Goal: Information Seeking & Learning: Learn about a topic

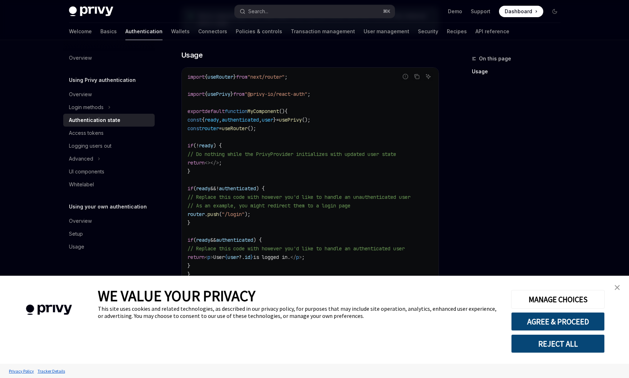
scroll to position [239, 0]
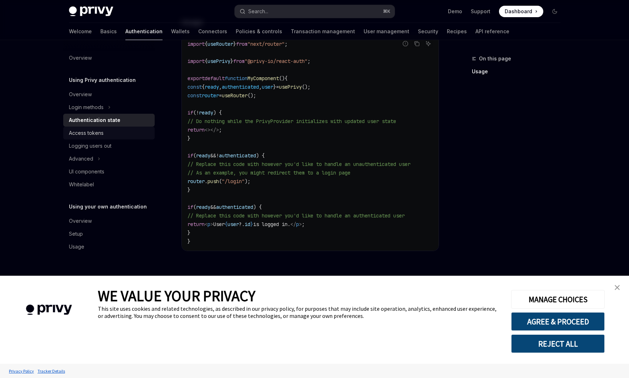
click at [128, 132] on div "Access tokens" at bounding box center [109, 133] width 81 height 9
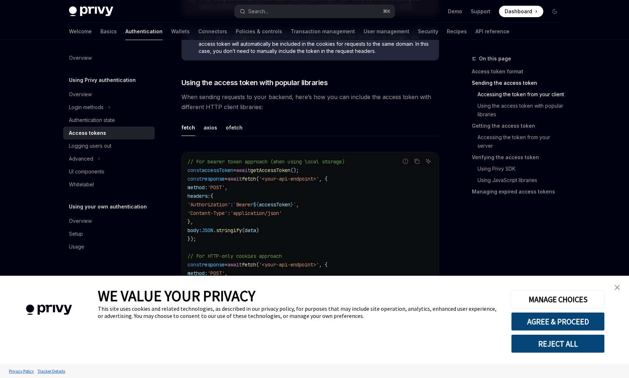
scroll to position [575, 0]
click at [93, 172] on div "UI components" at bounding box center [86, 171] width 35 height 9
type textarea "*"
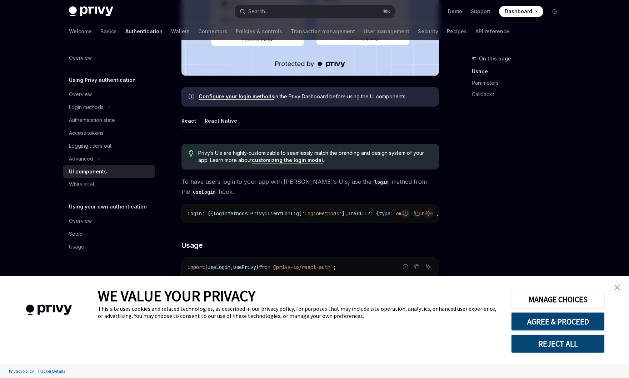
scroll to position [283, 0]
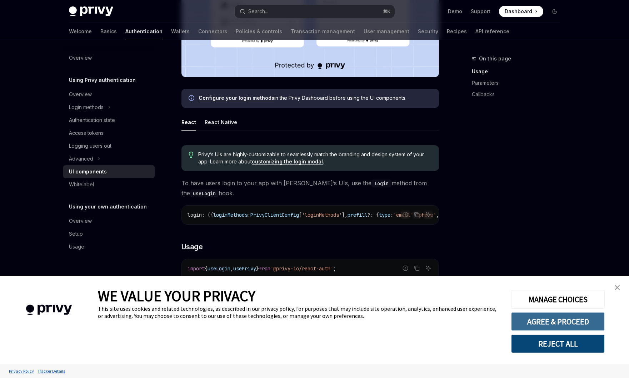
click at [547, 323] on button "AGREE & PROCEED" at bounding box center [558, 321] width 94 height 19
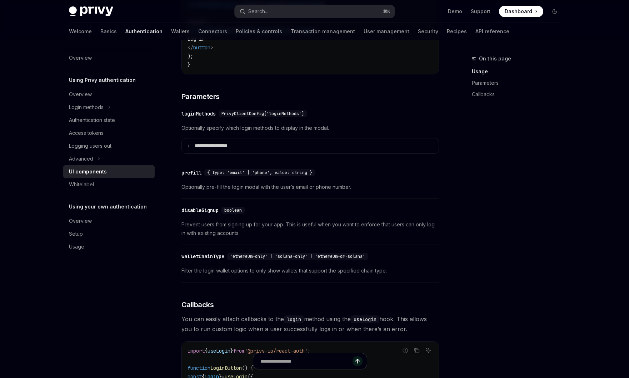
scroll to position [600, 0]
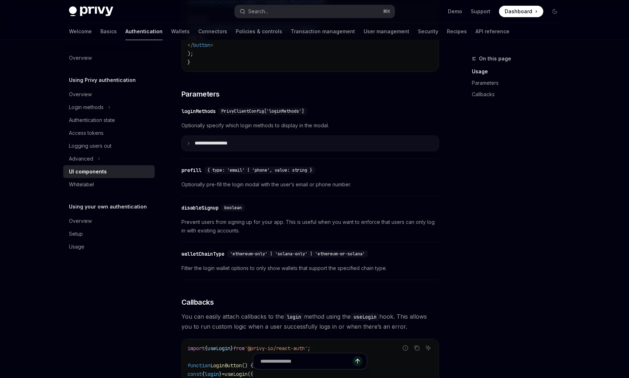
click at [268, 148] on summary "**********" at bounding box center [310, 143] width 257 height 15
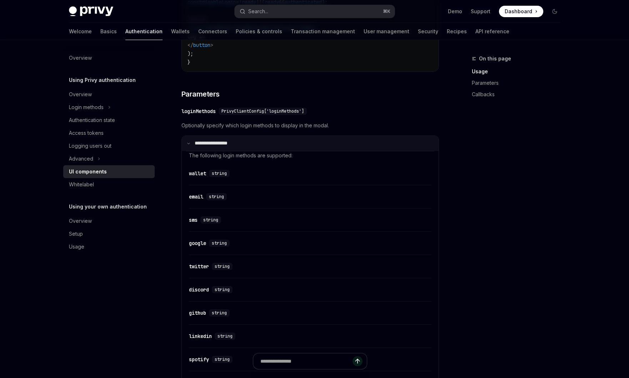
click at [235, 151] on summary "**********" at bounding box center [310, 143] width 257 height 15
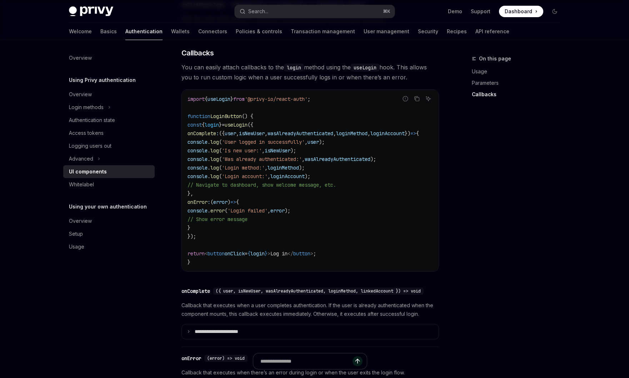
scroll to position [845, 0]
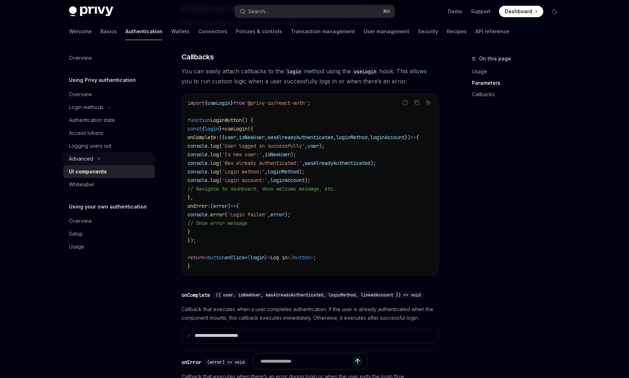
click at [125, 158] on button "Advanced" at bounding box center [108, 158] width 91 height 13
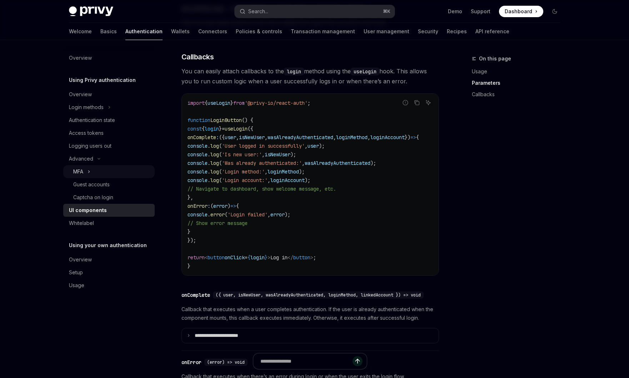
click at [114, 168] on button "MFA" at bounding box center [108, 171] width 91 height 13
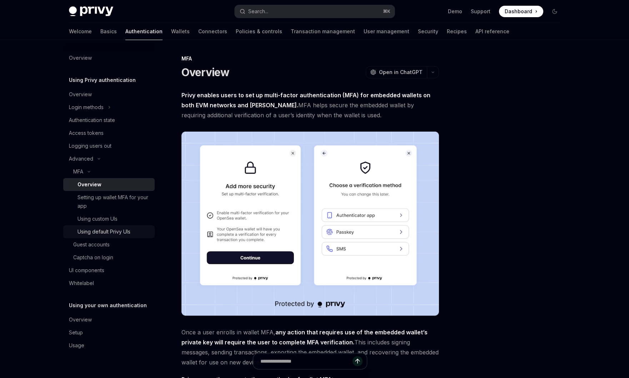
click at [111, 228] on div "Using default Privy UIs" at bounding box center [104, 231] width 53 height 9
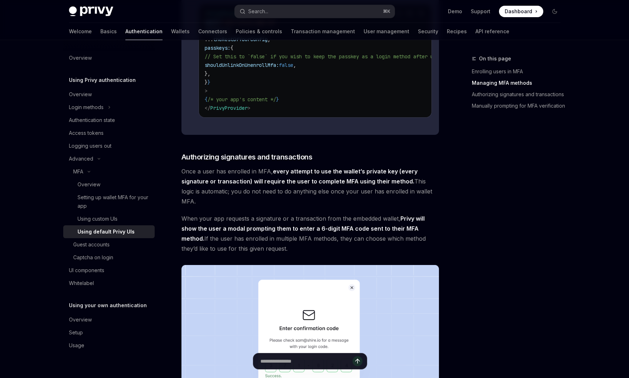
scroll to position [713, 0]
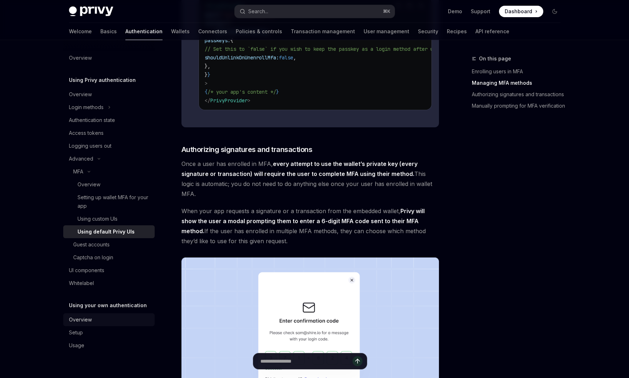
click at [111, 320] on div "Overview" at bounding box center [109, 319] width 81 height 9
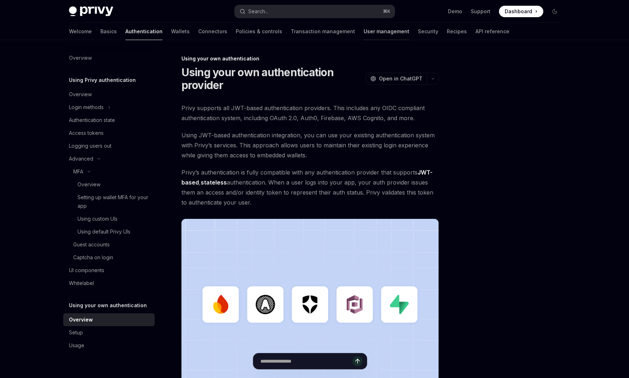
click at [364, 30] on link "User management" at bounding box center [387, 31] width 46 height 17
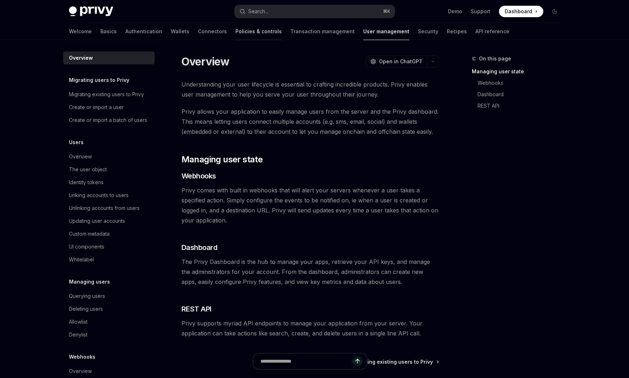
click at [235, 31] on link "Policies & controls" at bounding box center [258, 31] width 46 height 17
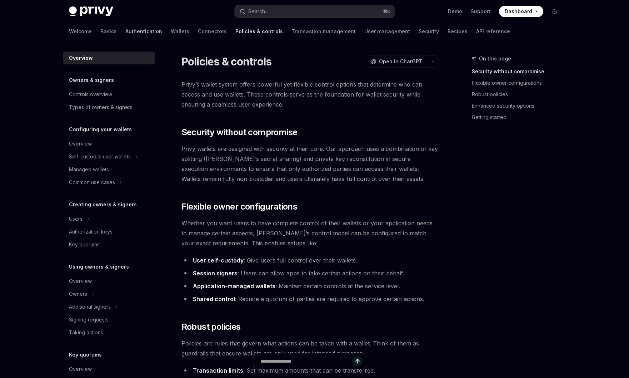
click at [125, 31] on link "Authentication" at bounding box center [143, 31] width 37 height 17
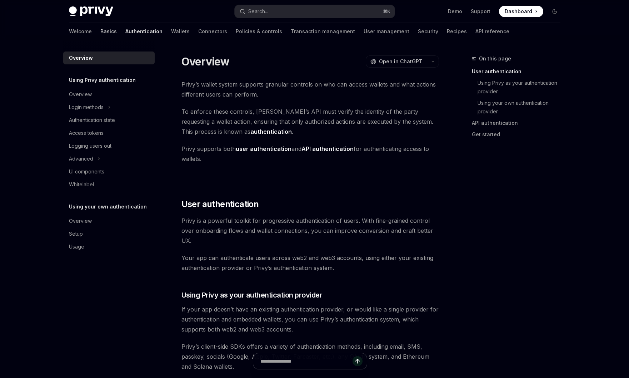
click at [100, 30] on link "Basics" at bounding box center [108, 31] width 16 height 17
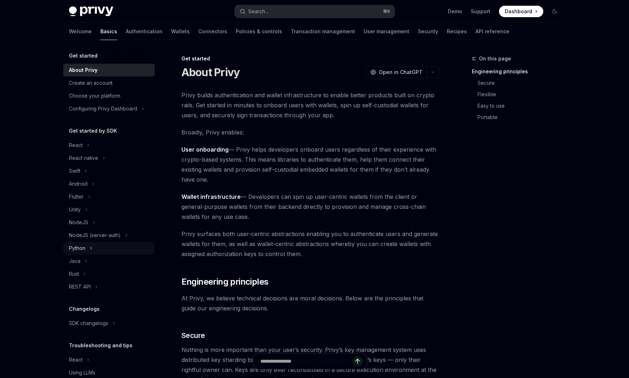
scroll to position [28, 0]
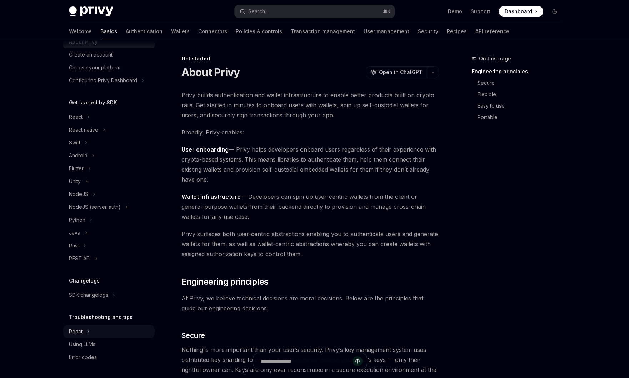
click at [119, 332] on button "React" at bounding box center [108, 331] width 91 height 13
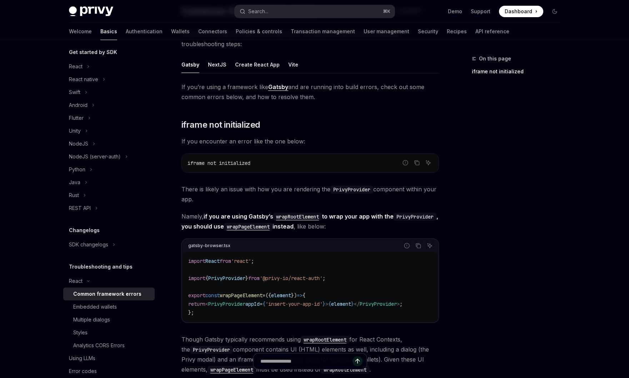
scroll to position [93, 0]
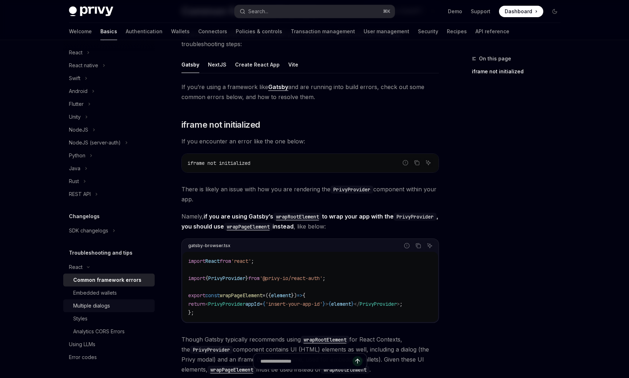
click at [126, 306] on div "Multiple dialogs" at bounding box center [111, 305] width 77 height 9
type textarea "*"
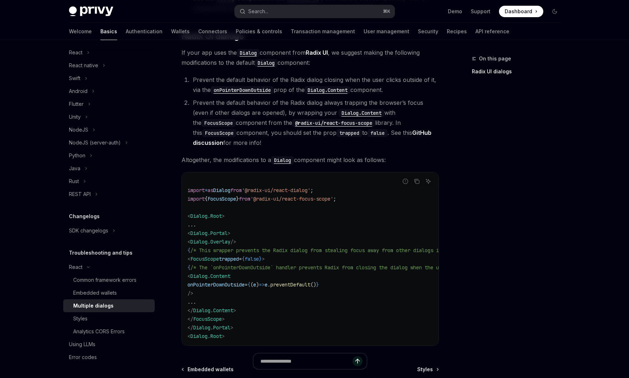
scroll to position [287, 0]
